Goal: Unclear

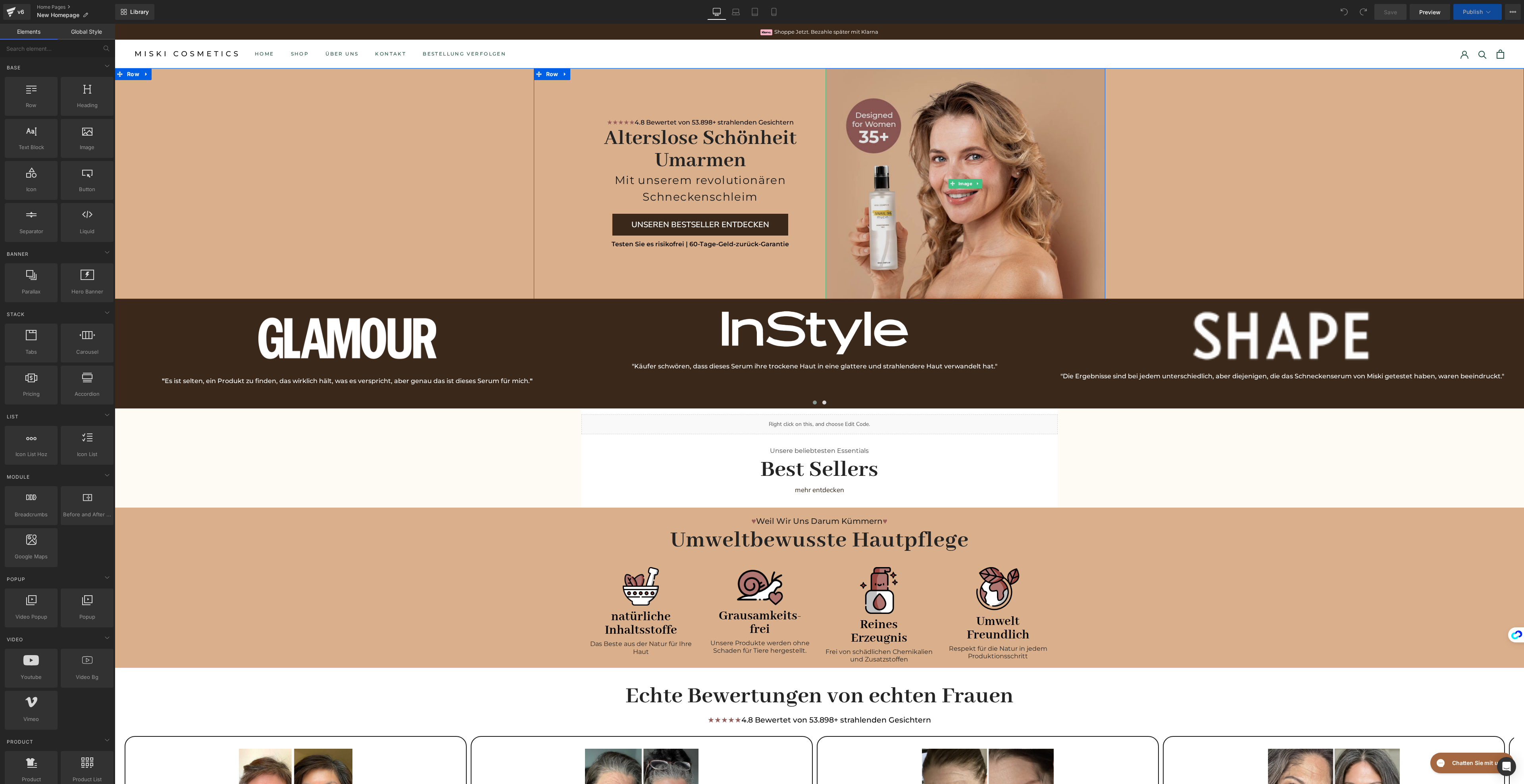
click at [898, 209] on img at bounding box center [965, 183] width 280 height 231
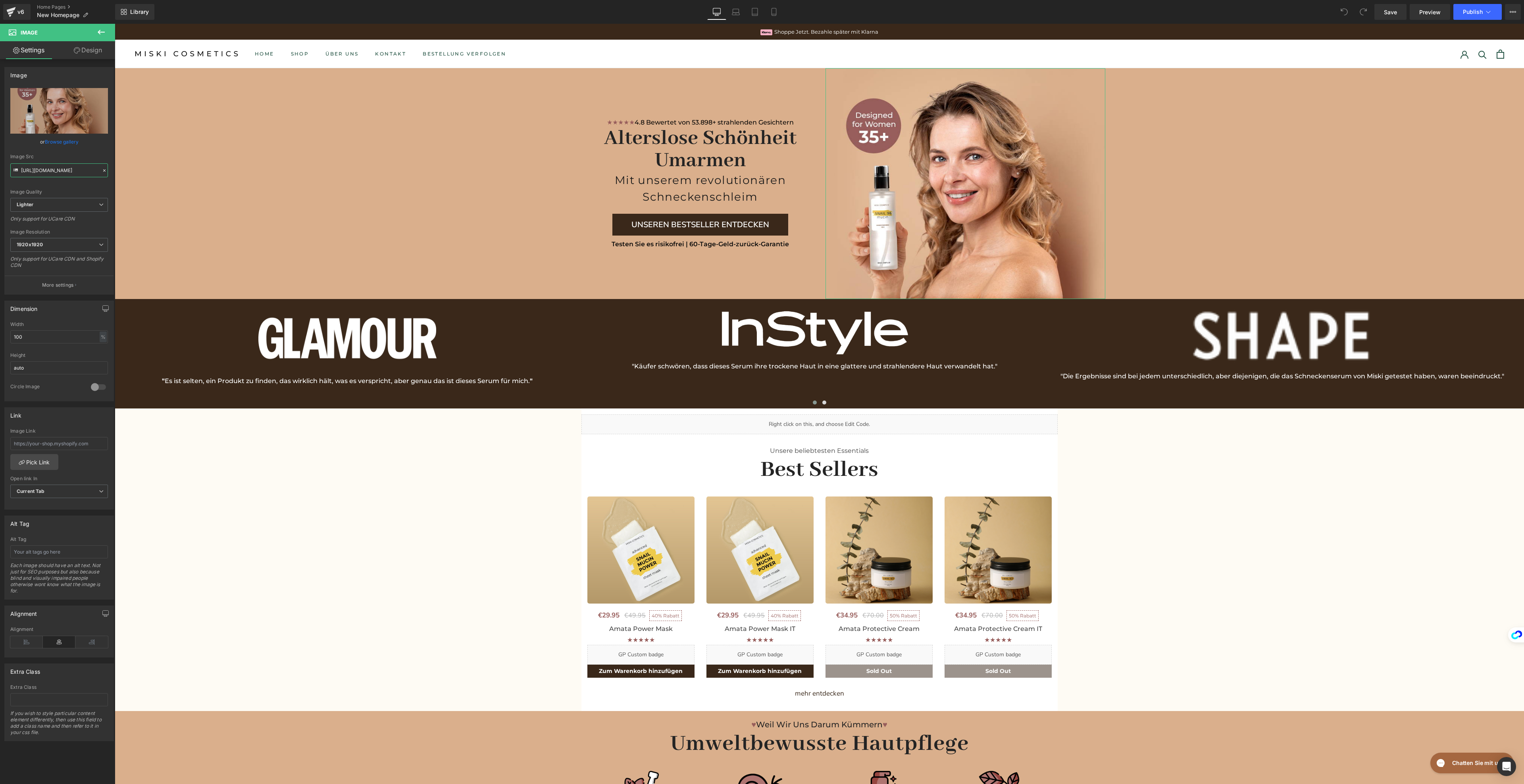
click at [62, 170] on input "[URL][DOMAIN_NAME]" at bounding box center [59, 170] width 98 height 14
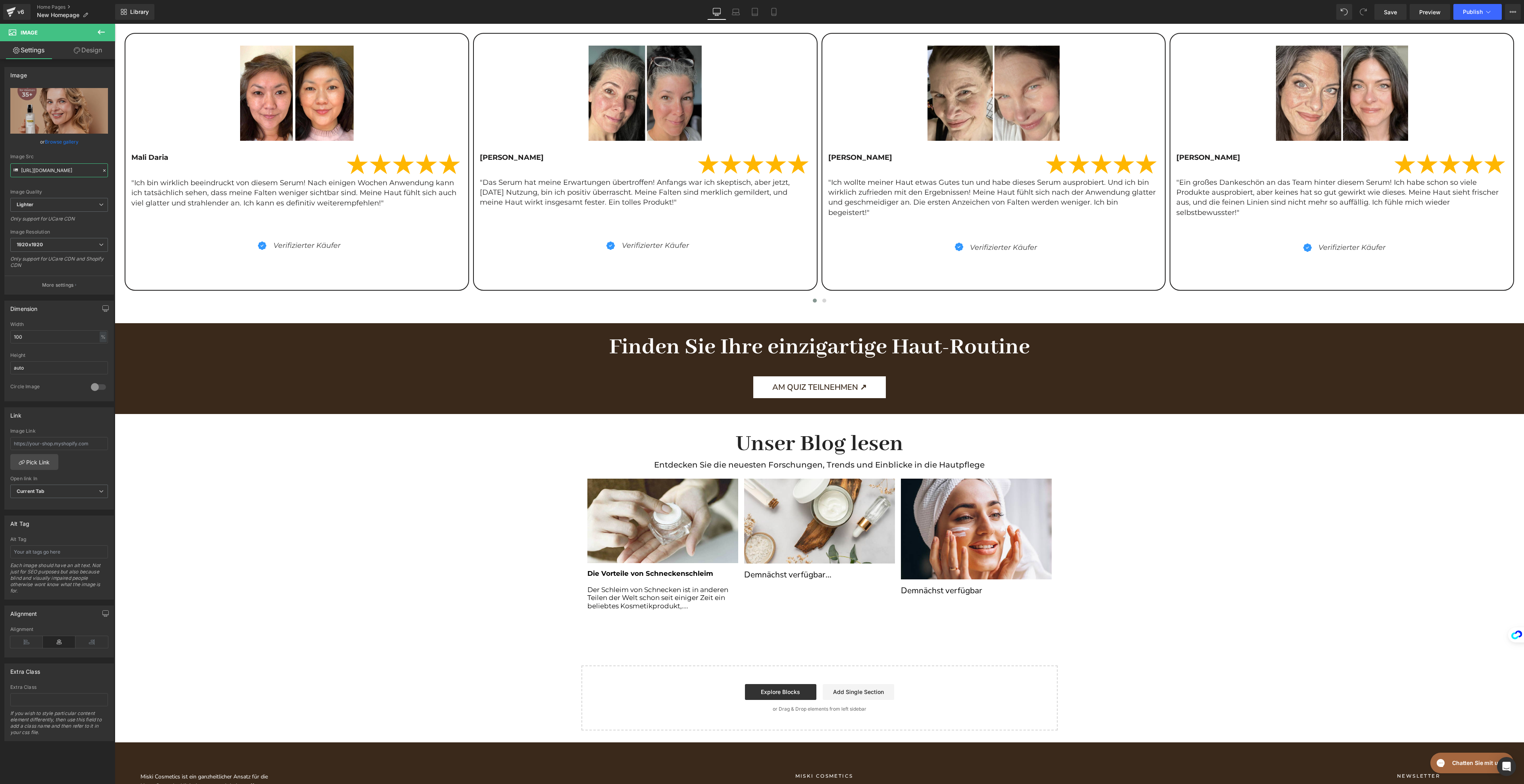
scroll to position [906, 0]
